Goal: Task Accomplishment & Management: Use online tool/utility

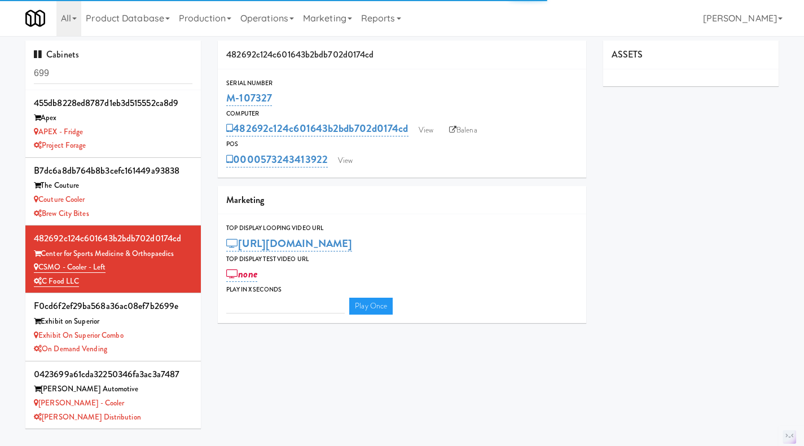
type input "3"
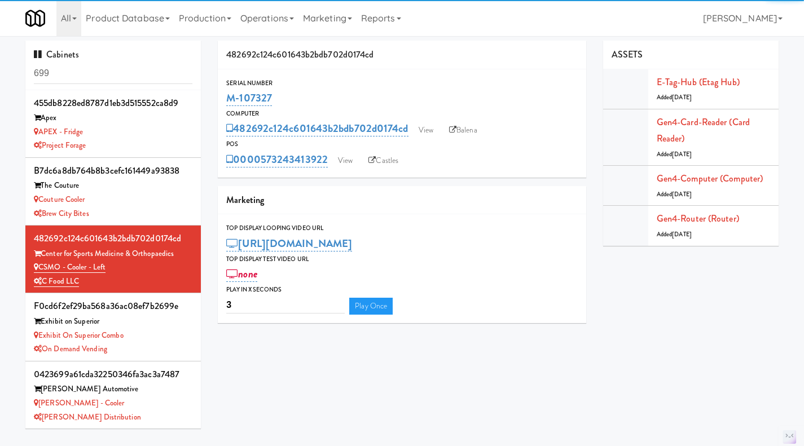
click at [125, 74] on input "699" at bounding box center [113, 73] width 159 height 21
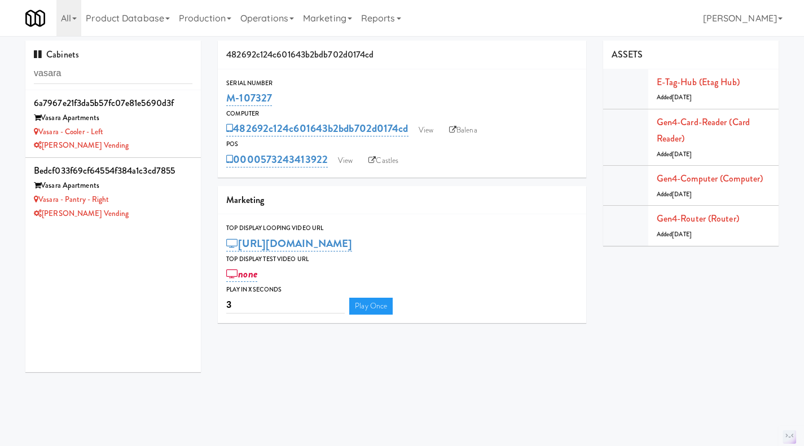
type input "vasara"
click at [161, 138] on div "Vasara - Cooler - Left" at bounding box center [113, 132] width 159 height 14
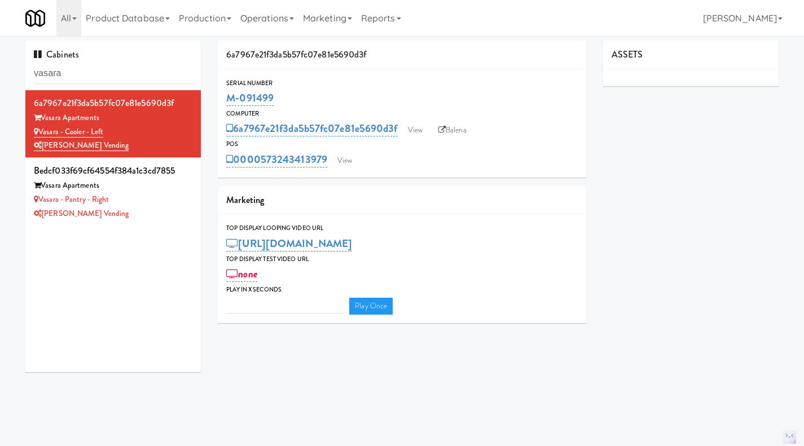
type input "3"
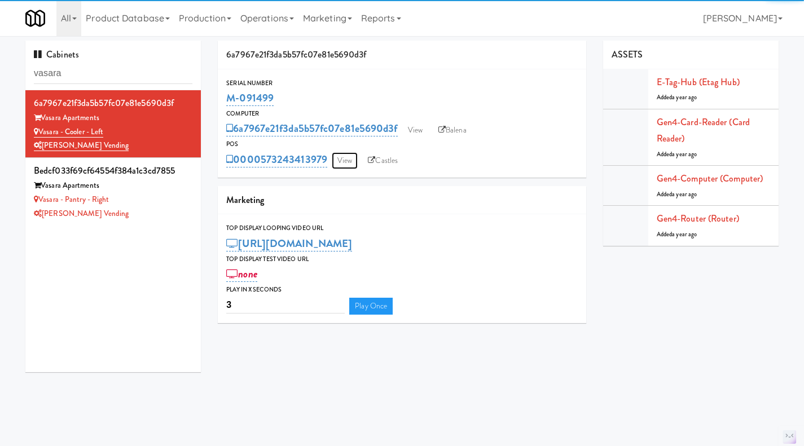
click at [354, 163] on link "View" at bounding box center [345, 160] width 26 height 17
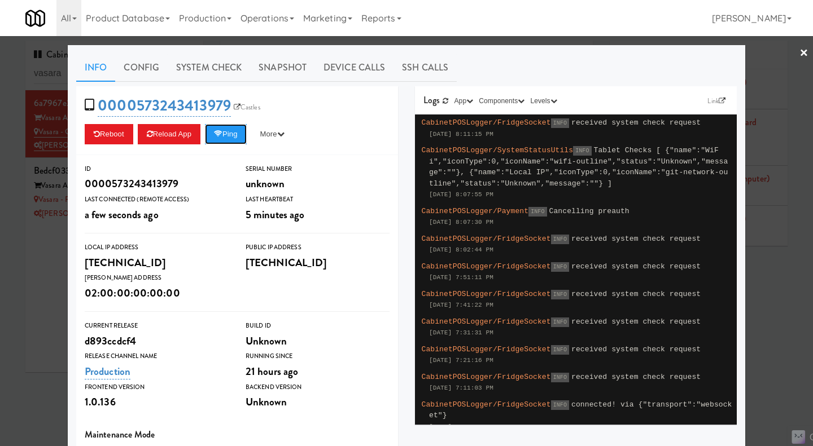
click at [224, 139] on button "Ping" at bounding box center [226, 134] width 42 height 20
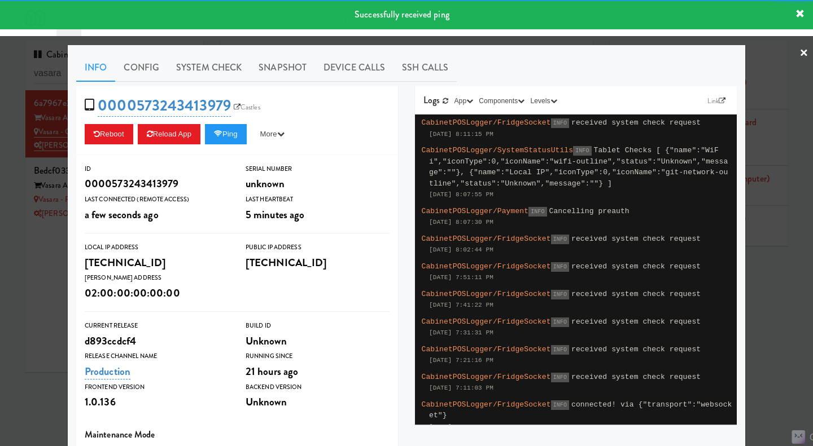
click at [205, 67] on link "System Check" at bounding box center [209, 68] width 82 height 28
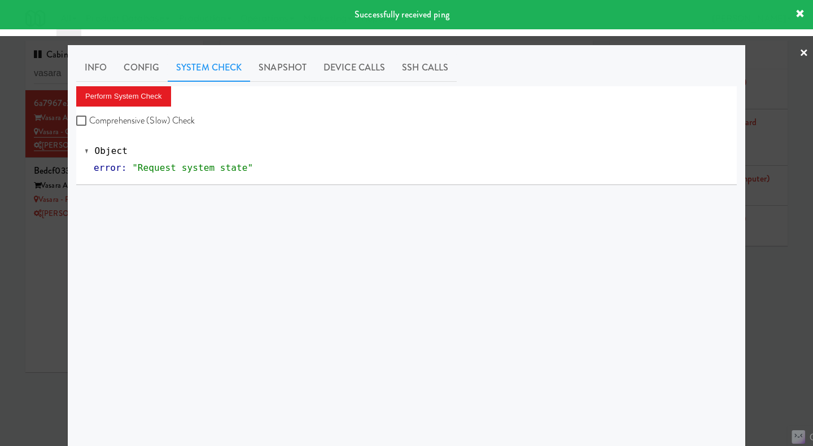
click at [149, 123] on label "Comprehensive (Slow) Check" at bounding box center [135, 120] width 119 height 17
click at [89, 123] on input "Comprehensive (Slow) Check" at bounding box center [82, 121] width 13 height 9
checkbox input "true"
click at [137, 98] on button "Perform System Check" at bounding box center [123, 96] width 95 height 20
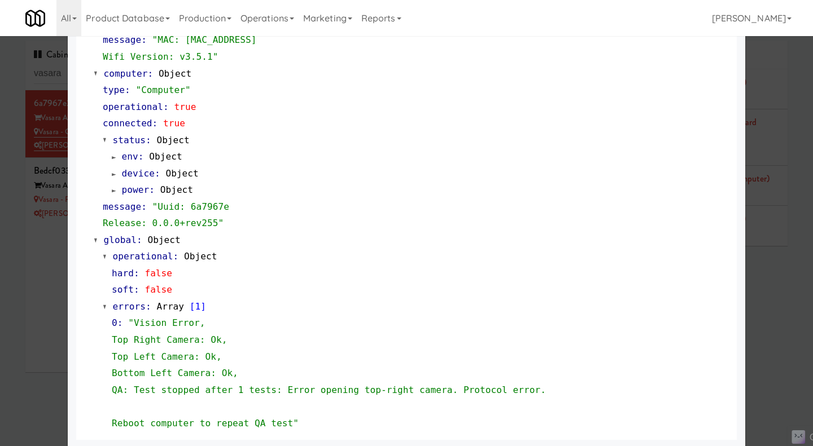
scroll to position [1130, 0]
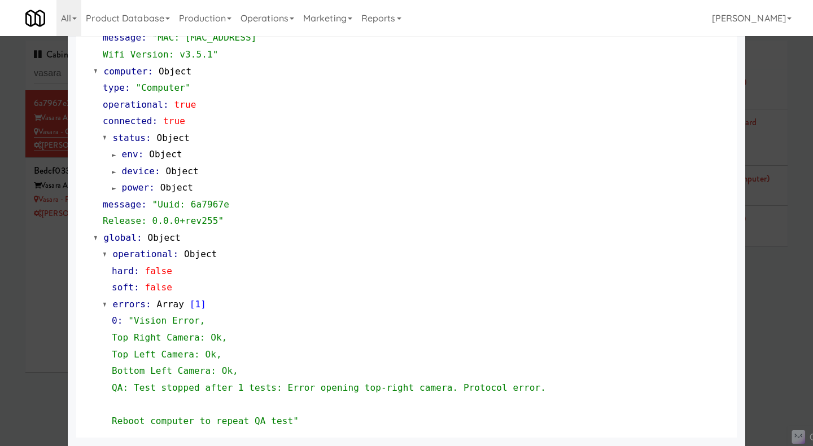
click at [50, 282] on div at bounding box center [406, 223] width 813 height 446
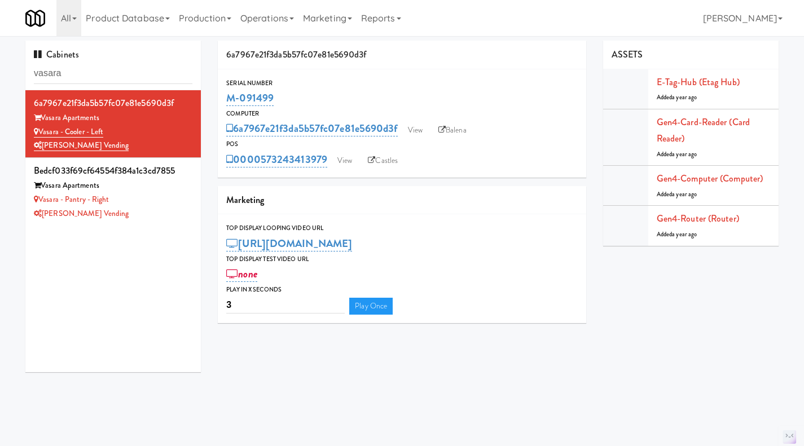
click at [441, 128] on icon at bounding box center [441, 129] width 7 height 7
click at [159, 205] on div "Vasara - Pantry - Right" at bounding box center [113, 200] width 159 height 14
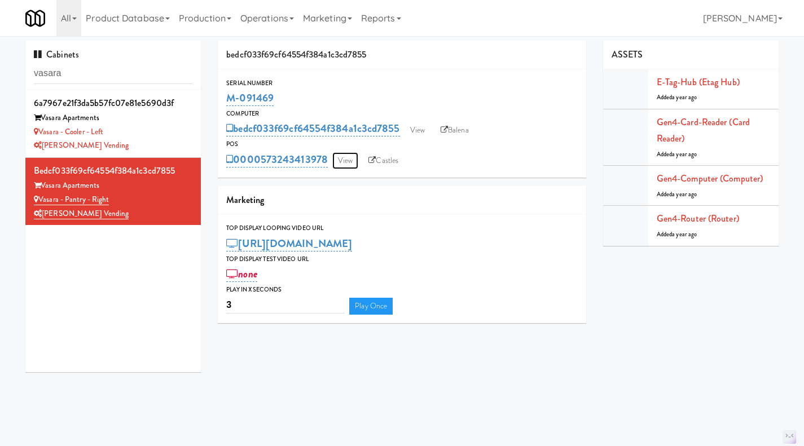
click at [347, 163] on link "View" at bounding box center [345, 160] width 26 height 17
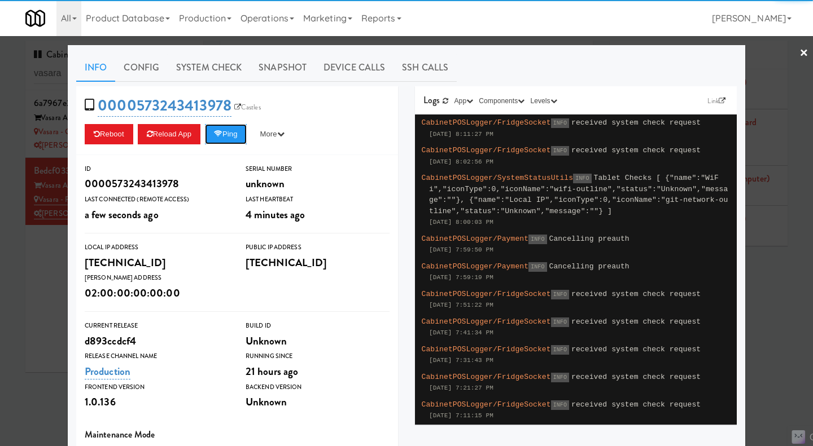
click at [225, 142] on button "Ping" at bounding box center [226, 134] width 42 height 20
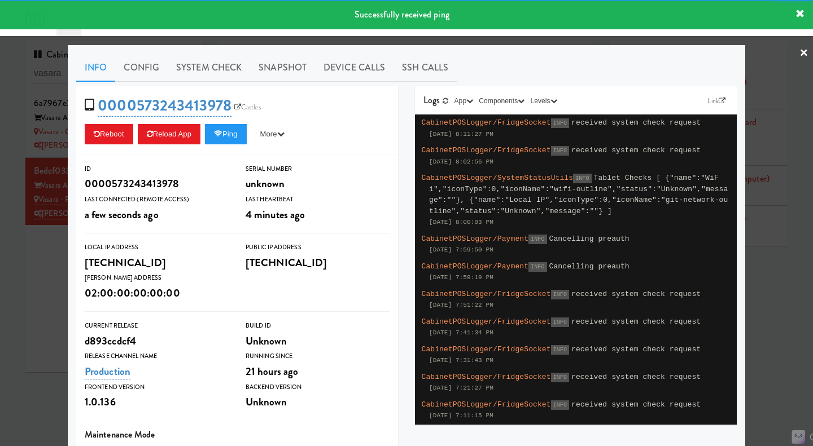
click at [208, 72] on link "System Check" at bounding box center [209, 68] width 82 height 28
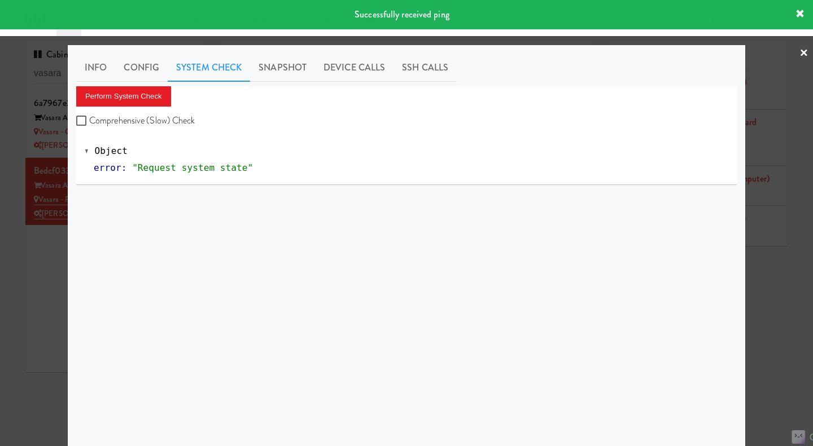
click at [157, 122] on label "Comprehensive (Slow) Check" at bounding box center [135, 120] width 119 height 17
click at [89, 122] on input "Comprehensive (Slow) Check" at bounding box center [82, 121] width 13 height 9
checkbox input "true"
click at [148, 103] on button "Perform System Check" at bounding box center [123, 96] width 95 height 20
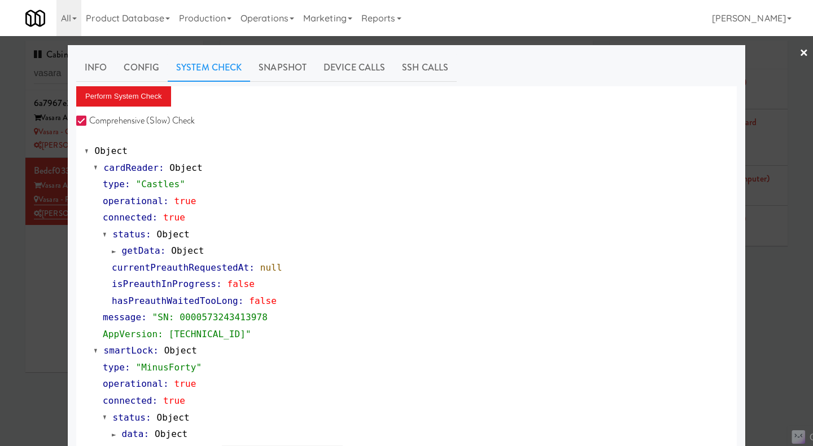
click at [264, 71] on link "Snapshot" at bounding box center [282, 68] width 65 height 28
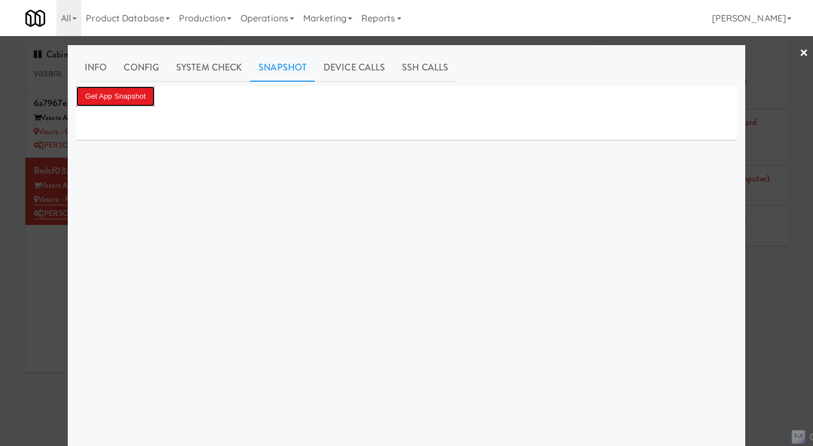
click at [144, 96] on button "Get App Snapshot" at bounding box center [115, 96] width 78 height 20
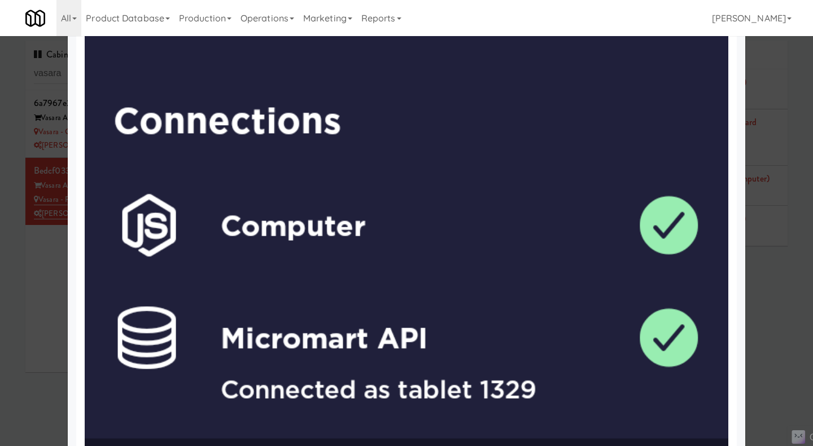
scroll to position [677, 0]
click at [38, 283] on div at bounding box center [406, 223] width 813 height 446
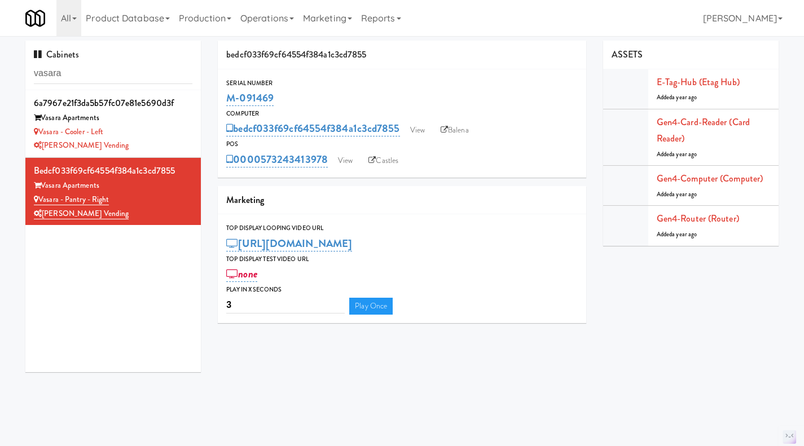
click at [140, 134] on div "Vasara - Cooler - Left" at bounding box center [113, 132] width 159 height 14
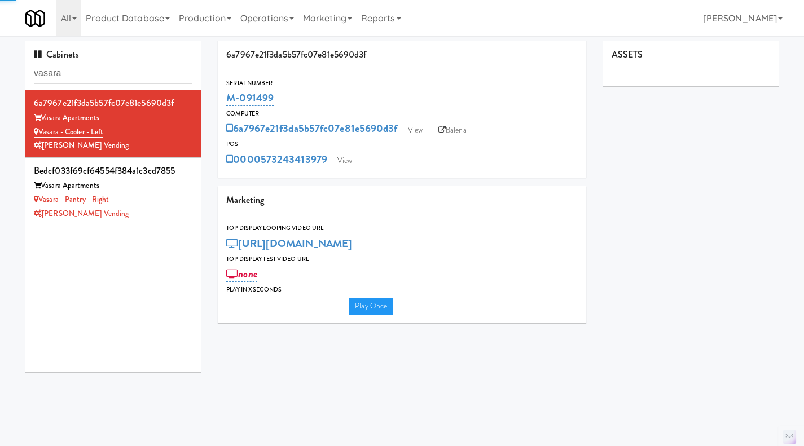
type input "3"
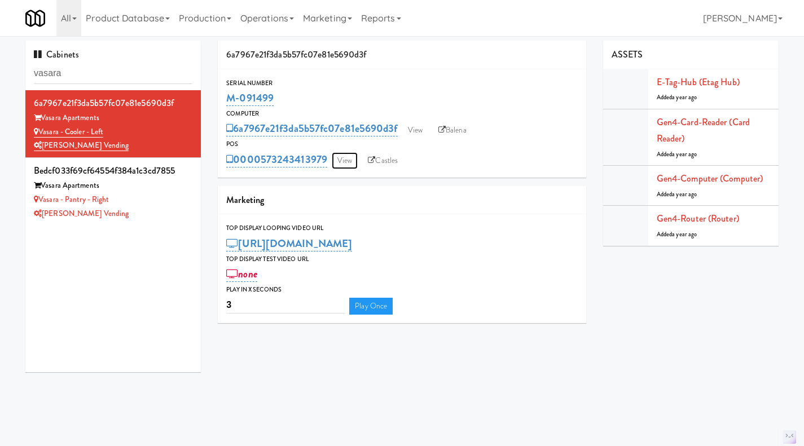
click at [351, 165] on link "View" at bounding box center [345, 160] width 26 height 17
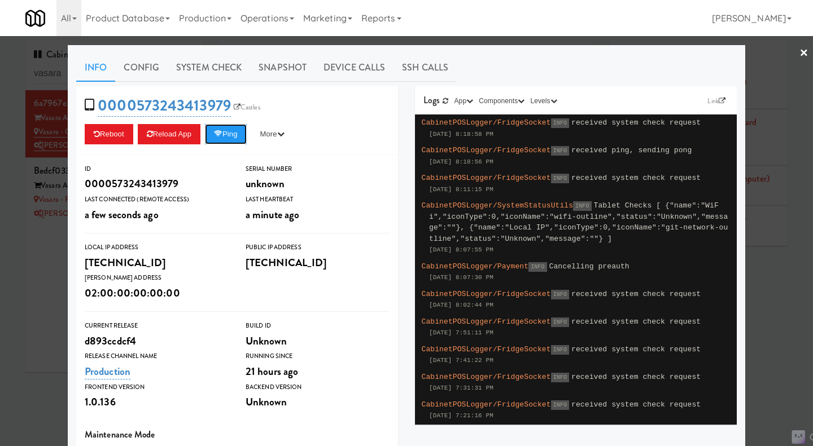
click at [231, 139] on button "Ping" at bounding box center [226, 134] width 42 height 20
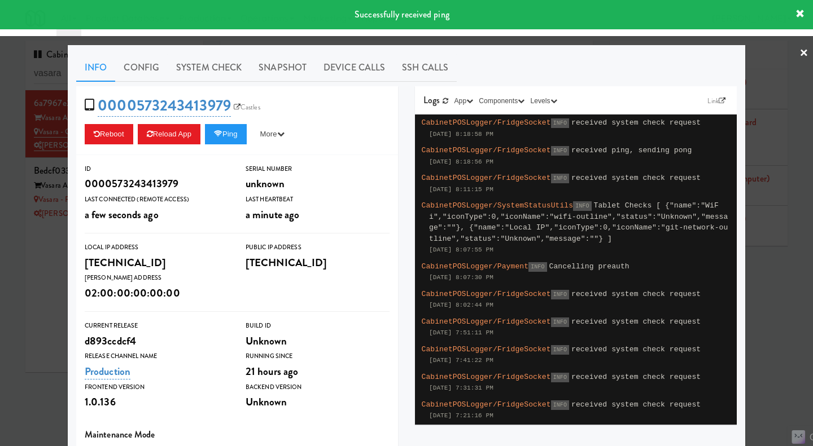
click at [230, 76] on link "System Check" at bounding box center [209, 68] width 82 height 28
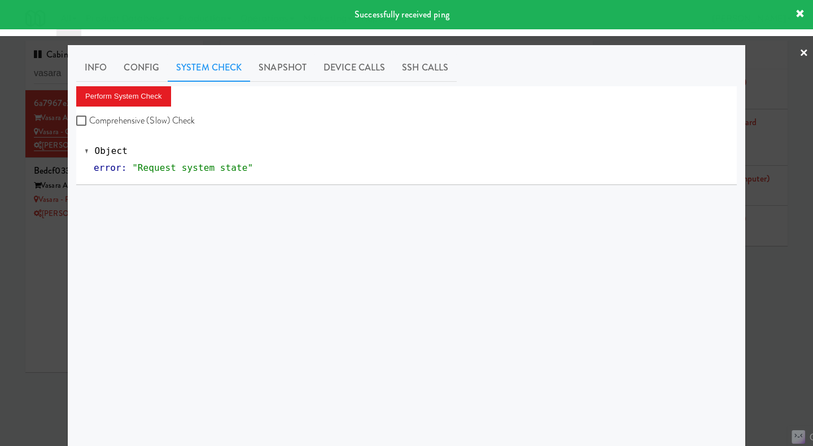
click at [161, 120] on label "Comprehensive (Slow) Check" at bounding box center [135, 120] width 119 height 17
click at [89, 120] on input "Comprehensive (Slow) Check" at bounding box center [82, 121] width 13 height 9
checkbox input "true"
click at [147, 102] on button "Perform System Check" at bounding box center [123, 96] width 95 height 20
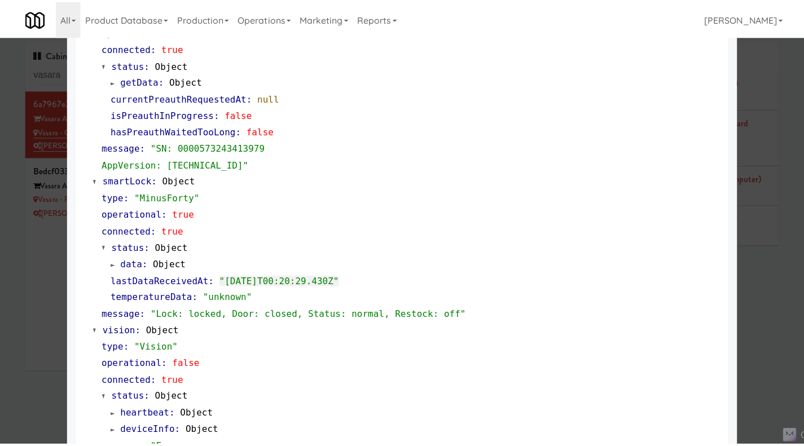
scroll to position [169, 0]
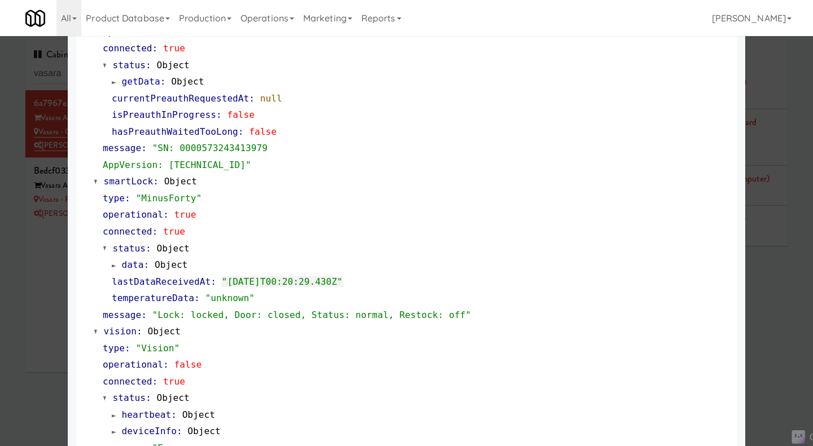
click at [59, 268] on div at bounding box center [406, 223] width 813 height 446
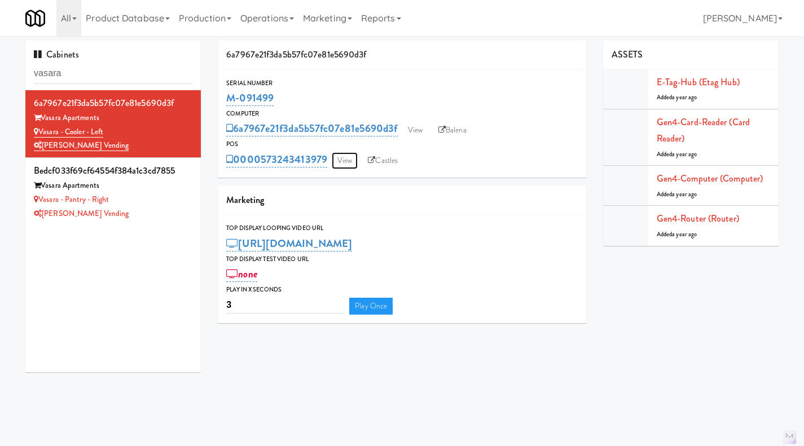
click at [348, 156] on link "View" at bounding box center [345, 160] width 26 height 17
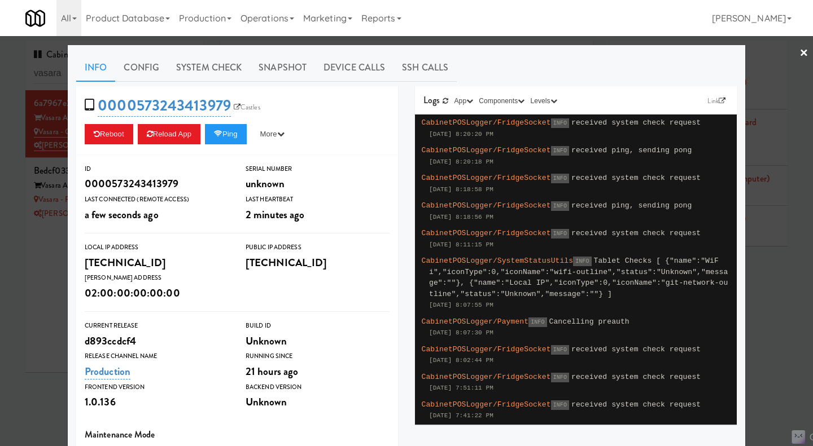
click at [292, 63] on link "Snapshot" at bounding box center [282, 68] width 65 height 28
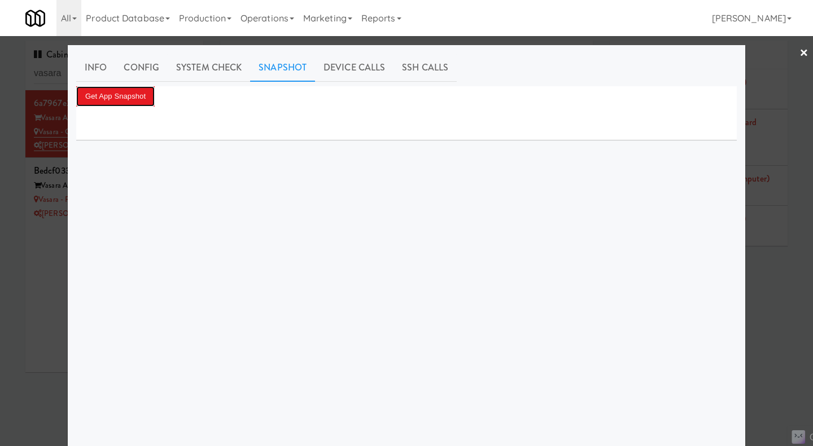
click at [130, 94] on button "Get App Snapshot" at bounding box center [115, 96] width 78 height 20
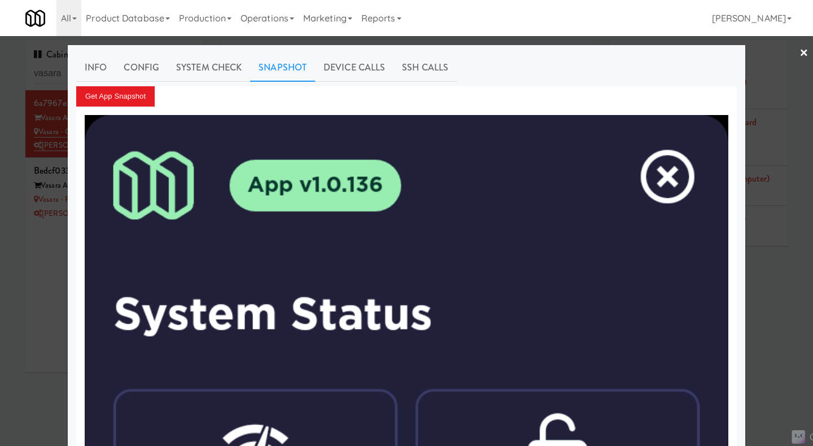
click at [216, 66] on link "System Check" at bounding box center [209, 68] width 82 height 28
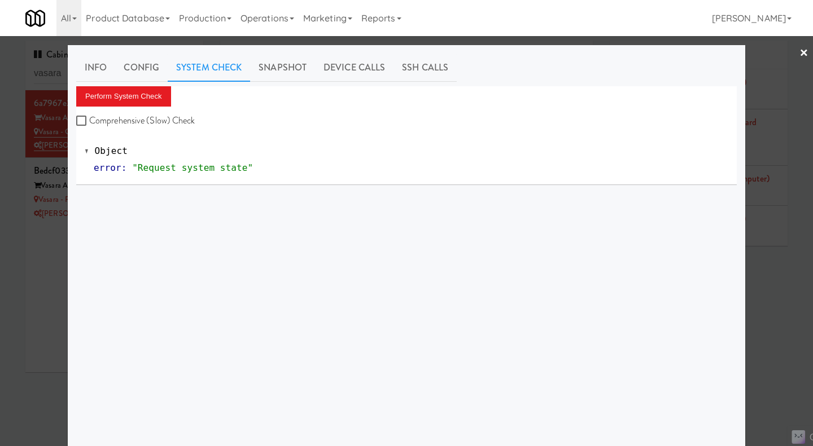
click at [151, 129] on div "Perform System Check Comprehensive (Slow) Check Object error : "Request system …" at bounding box center [406, 135] width 660 height 99
click at [148, 121] on label "Comprehensive (Slow) Check" at bounding box center [135, 120] width 119 height 17
click at [89, 121] on input "Comprehensive (Slow) Check" at bounding box center [82, 121] width 13 height 9
checkbox input "true"
click at [133, 94] on button "Perform System Check" at bounding box center [123, 96] width 95 height 20
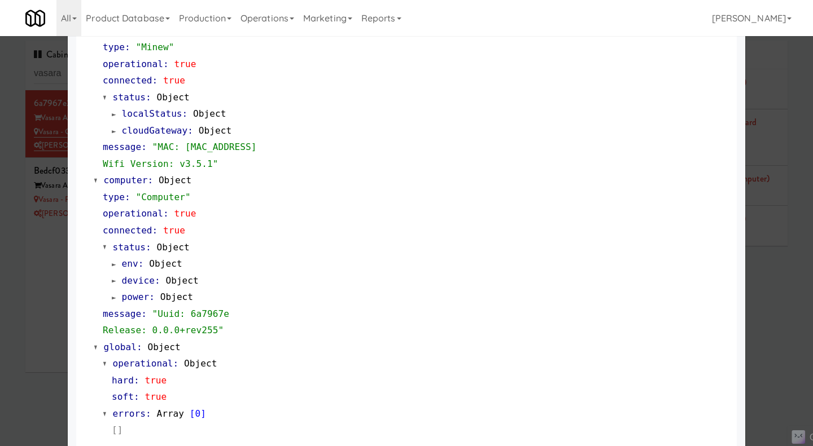
scroll to position [963, 0]
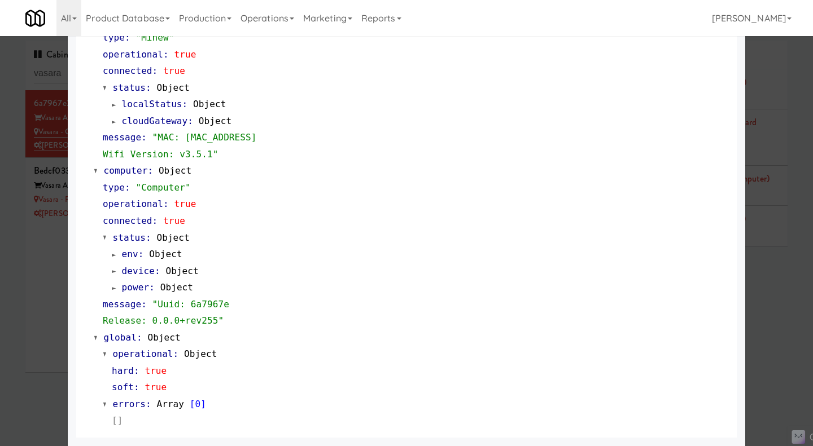
click at [19, 291] on div at bounding box center [406, 223] width 813 height 446
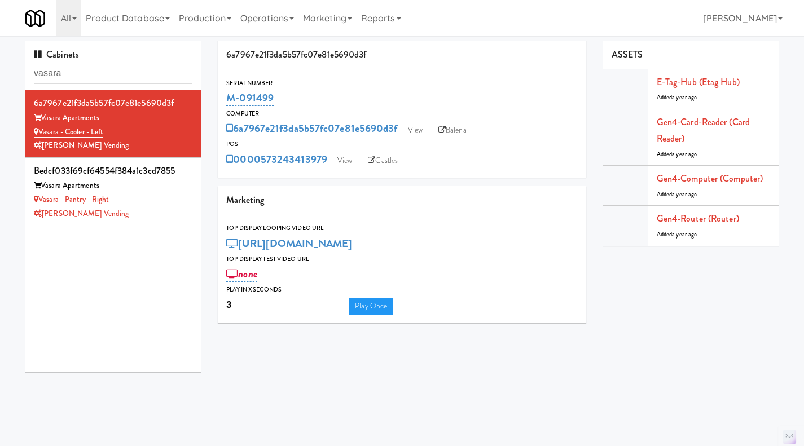
click at [154, 205] on div "Vasara - Pantry - Right" at bounding box center [113, 200] width 159 height 14
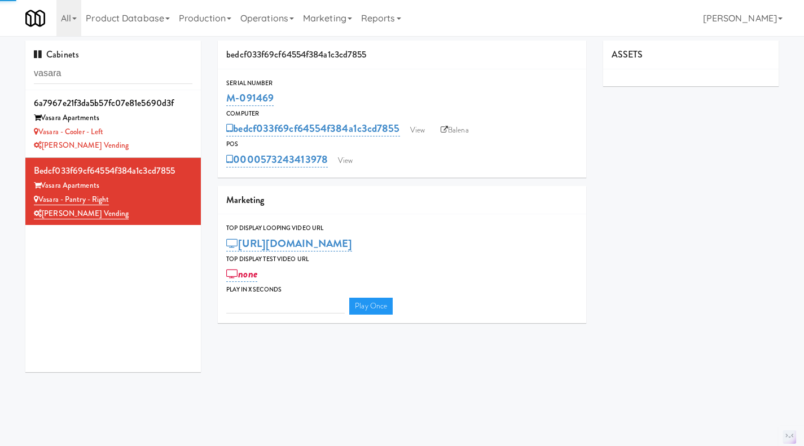
type input "3"
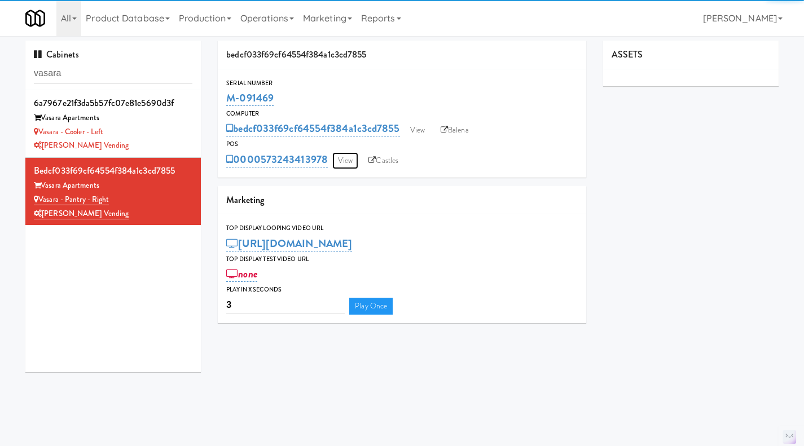
click at [343, 160] on link "View" at bounding box center [345, 160] width 26 height 17
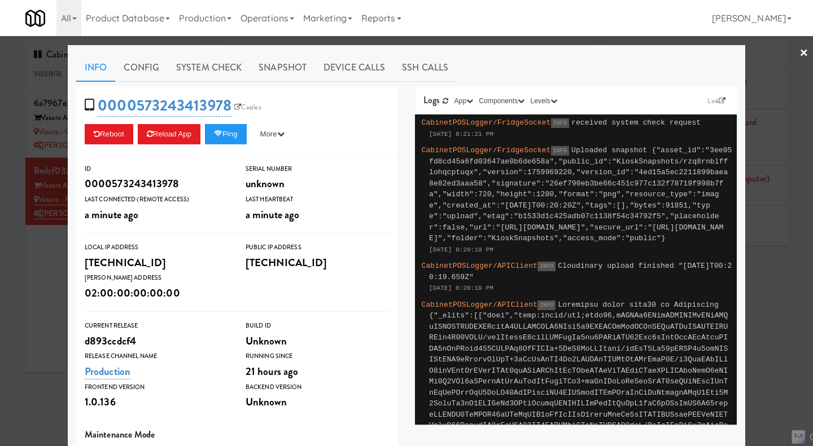
click at [207, 74] on link "System Check" at bounding box center [209, 68] width 82 height 28
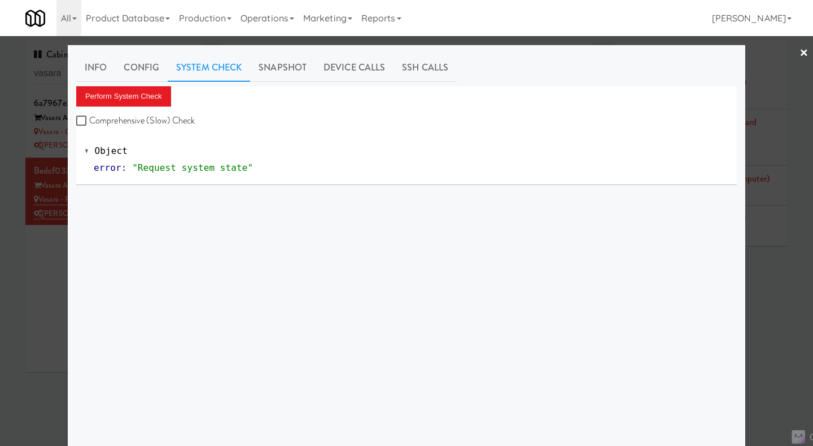
click at [156, 116] on label "Comprehensive (Slow) Check" at bounding box center [135, 120] width 119 height 17
click at [89, 117] on input "Comprehensive (Slow) Check" at bounding box center [82, 121] width 13 height 9
checkbox input "true"
click at [148, 93] on button "Perform System Check" at bounding box center [123, 96] width 95 height 20
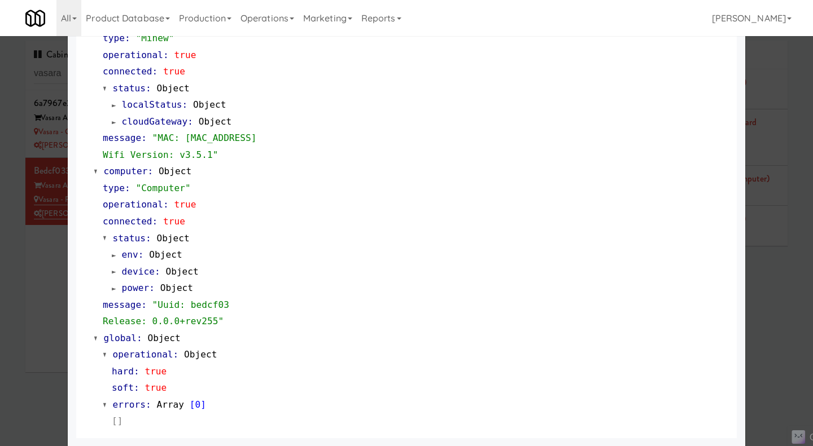
scroll to position [963, 0]
click at [46, 269] on div at bounding box center [406, 223] width 813 height 446
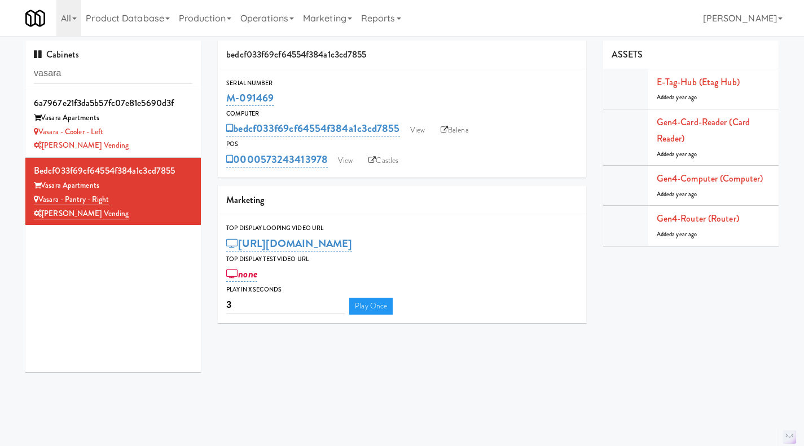
click at [132, 122] on div "Vasara Apartments" at bounding box center [113, 118] width 159 height 14
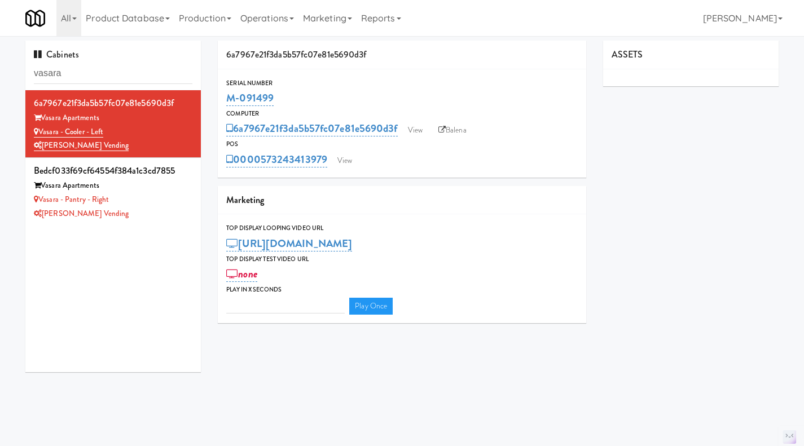
type input "3"
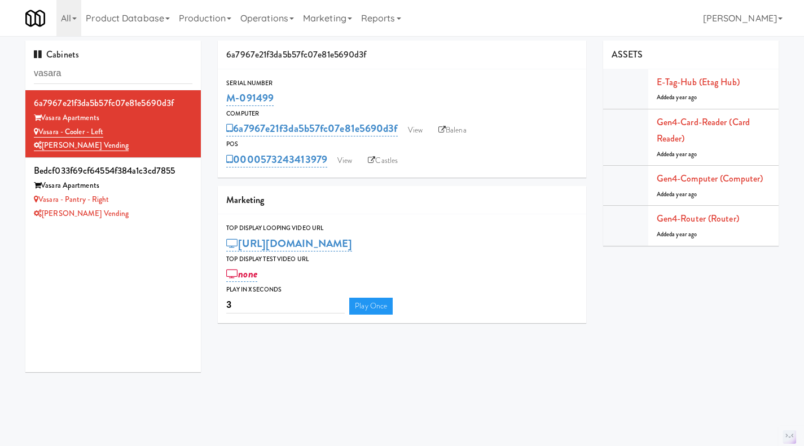
click at [462, 134] on link "Balena" at bounding box center [453, 130] width 40 height 17
click at [346, 157] on link "View" at bounding box center [345, 160] width 26 height 17
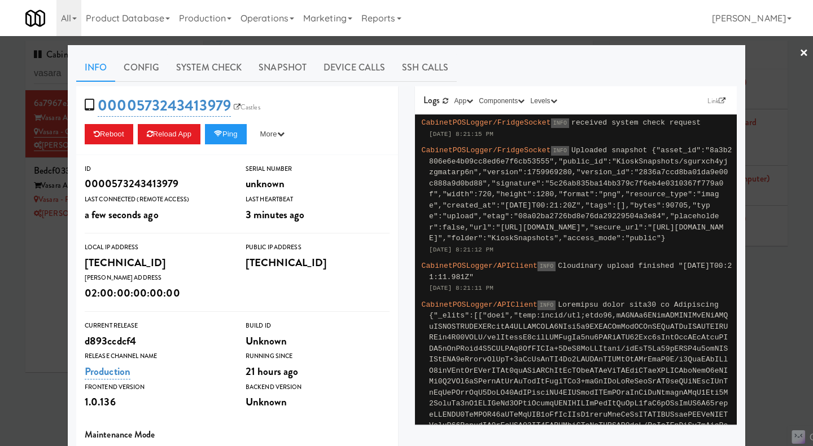
click at [207, 60] on link "System Check" at bounding box center [209, 68] width 82 height 28
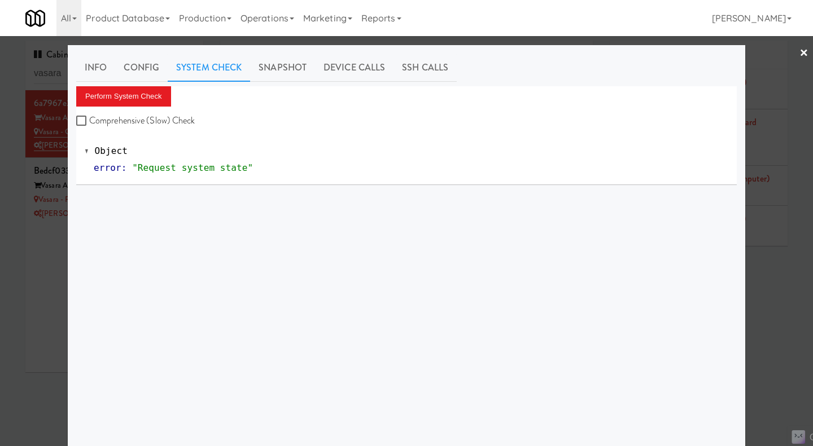
click at [134, 121] on label "Comprehensive (Slow) Check" at bounding box center [135, 120] width 119 height 17
click at [89, 121] on input "Comprehensive (Slow) Check" at bounding box center [82, 121] width 13 height 9
checkbox input "true"
click at [132, 97] on button "Perform System Check" at bounding box center [123, 96] width 95 height 20
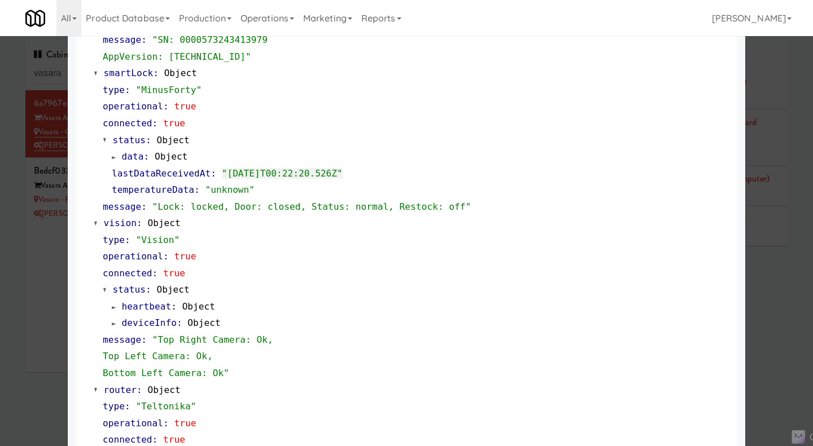
scroll to position [278, 0]
click at [774, 313] on div at bounding box center [406, 223] width 813 height 446
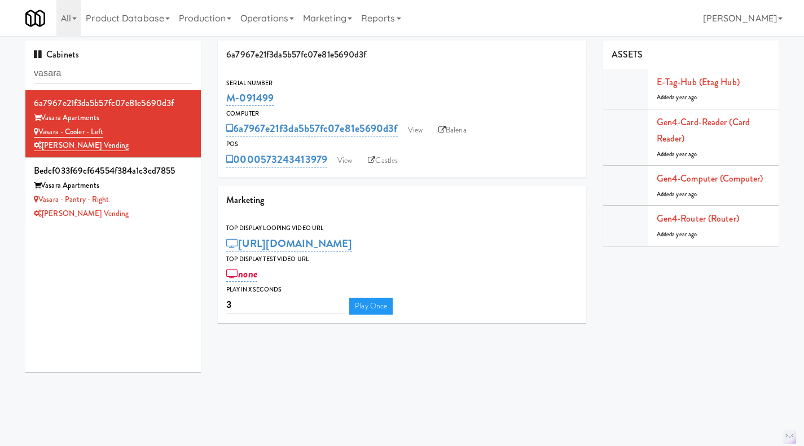
click at [158, 207] on div "Vasara - Pantry - Right" at bounding box center [113, 200] width 159 height 14
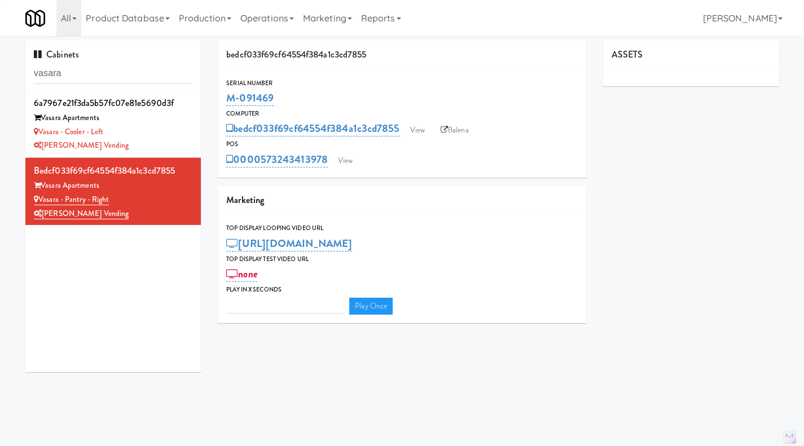
type input "3"
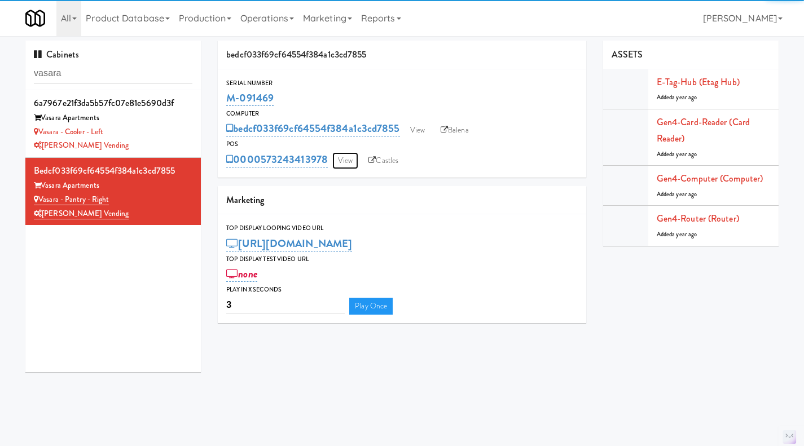
click at [345, 166] on link "View" at bounding box center [345, 160] width 26 height 17
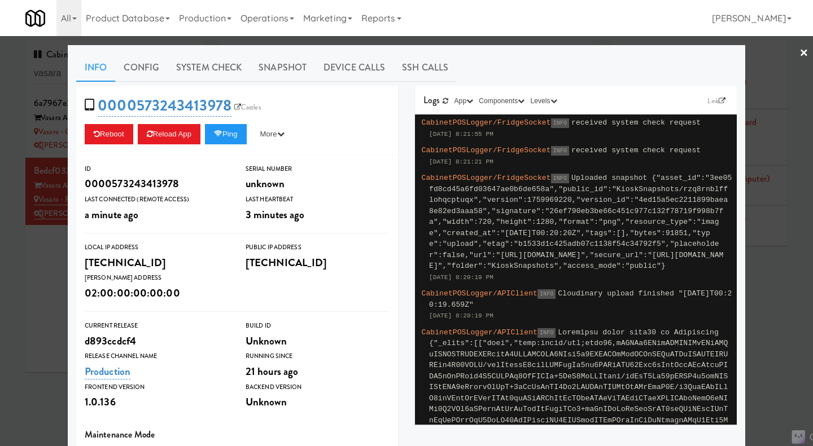
click at [287, 72] on link "Snapshot" at bounding box center [282, 68] width 65 height 28
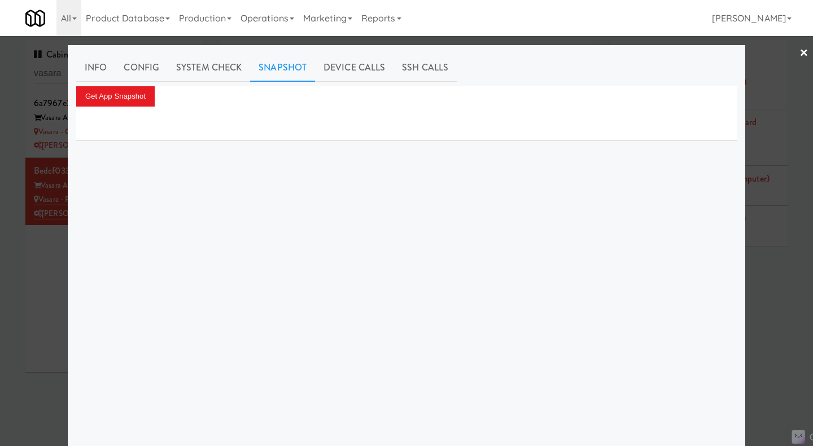
click at [777, 315] on div at bounding box center [406, 223] width 813 height 446
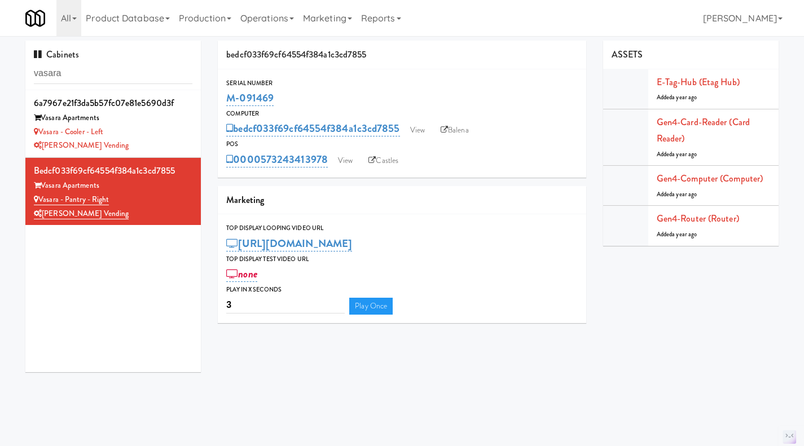
drag, startPoint x: 593, startPoint y: 366, endPoint x: 0, endPoint y: 473, distance: 602.7
drag, startPoint x: 0, startPoint y: 473, endPoint x: 537, endPoint y: 81, distance: 664.7
click at [538, 73] on div "Serial Number M-091469 Computer bedcf033f69cf64554f384a1c3cd7855 View Balena PO…" at bounding box center [402, 123] width 368 height 108
click at [82, 74] on input "vasara" at bounding box center [113, 73] width 159 height 21
click at [84, 74] on input "vasara" at bounding box center [113, 73] width 159 height 21
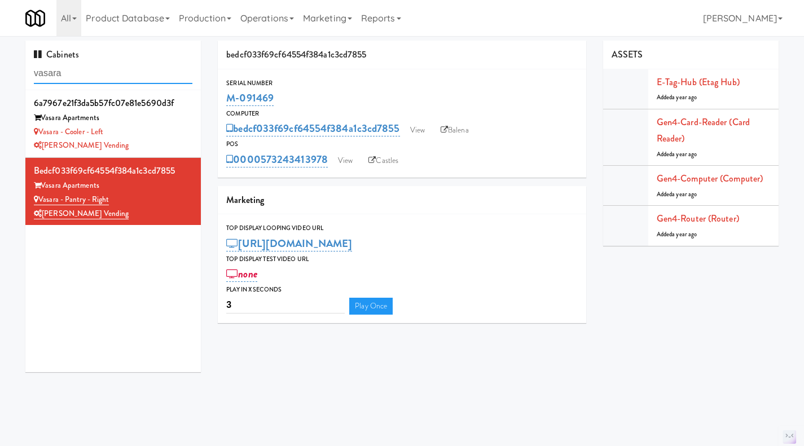
click at [84, 74] on input "vasara" at bounding box center [113, 73] width 159 height 21
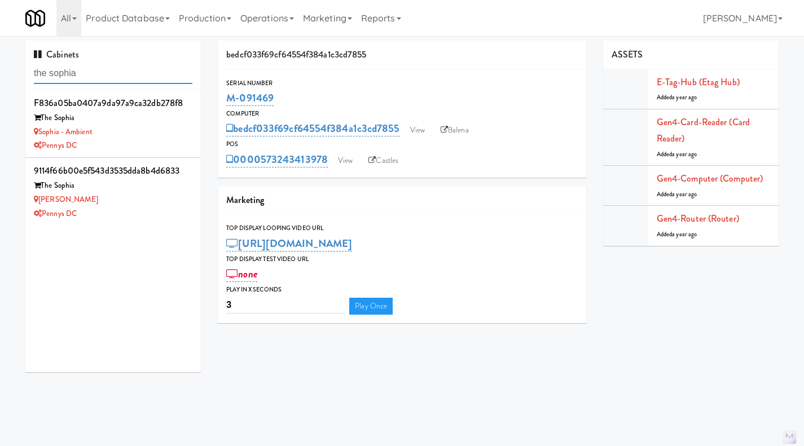
type input "the sophia"
click at [167, 135] on div "Sophia - Ambient" at bounding box center [113, 132] width 159 height 14
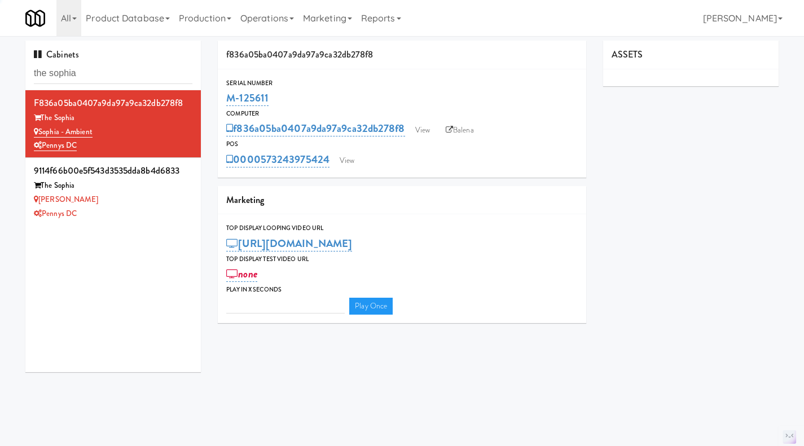
type input "3"
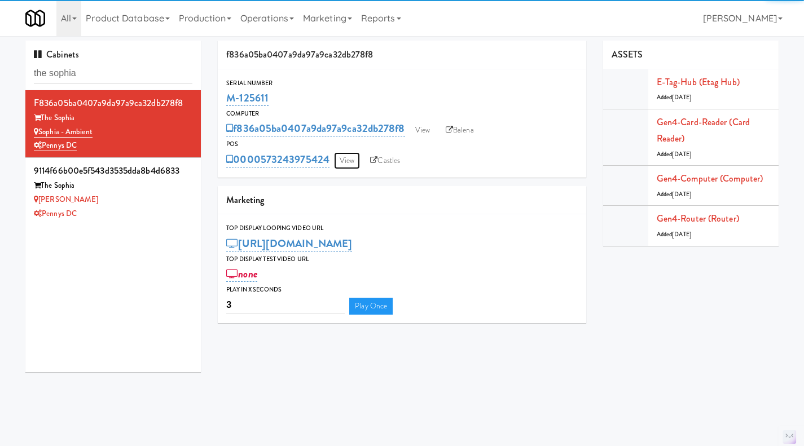
click at [352, 165] on link "View" at bounding box center [347, 160] width 26 height 17
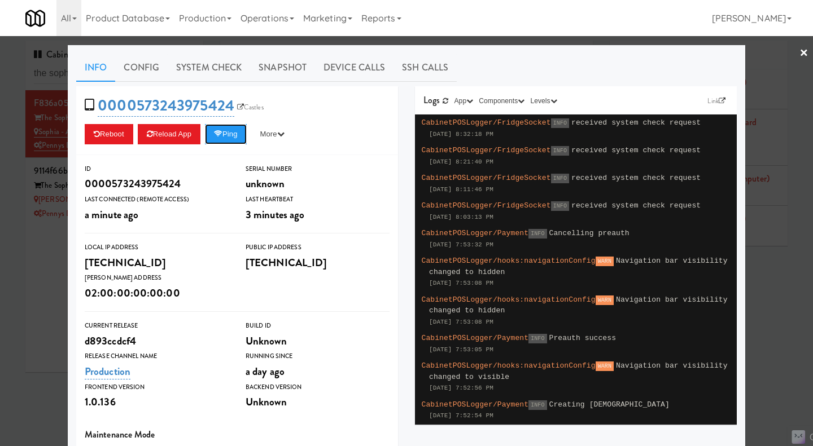
click at [229, 135] on button "Ping" at bounding box center [226, 134] width 42 height 20
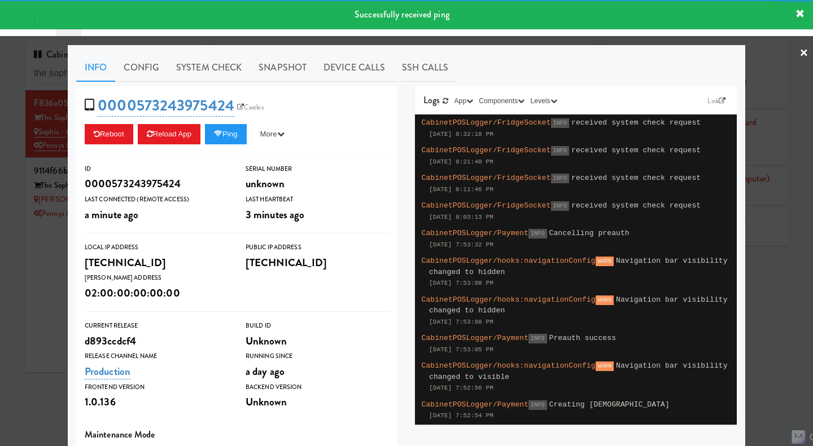
click at [225, 64] on link "System Check" at bounding box center [209, 68] width 82 height 28
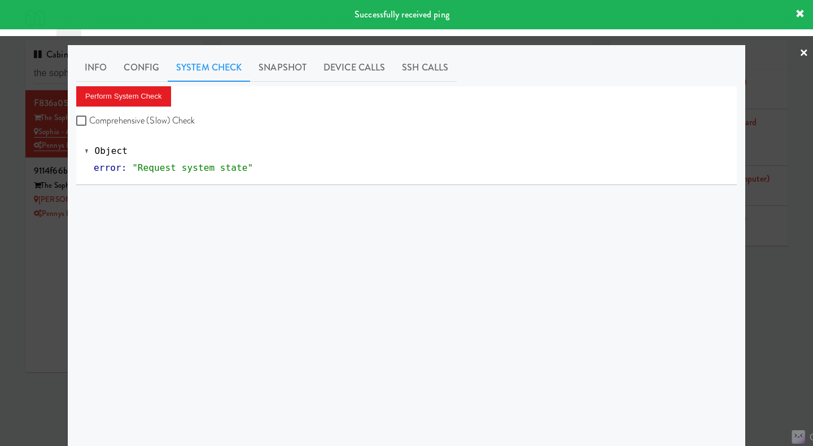
click at [153, 120] on label "Comprehensive (Slow) Check" at bounding box center [135, 120] width 119 height 17
click at [89, 120] on input "Comprehensive (Slow) Check" at bounding box center [82, 121] width 13 height 9
checkbox input "true"
click at [147, 99] on button "Perform System Check" at bounding box center [123, 96] width 95 height 20
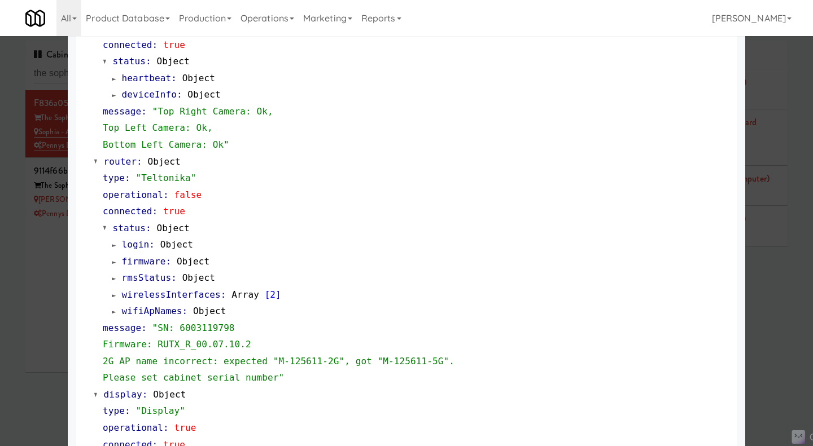
scroll to position [507, 0]
